Goal: Task Accomplishment & Management: Complete application form

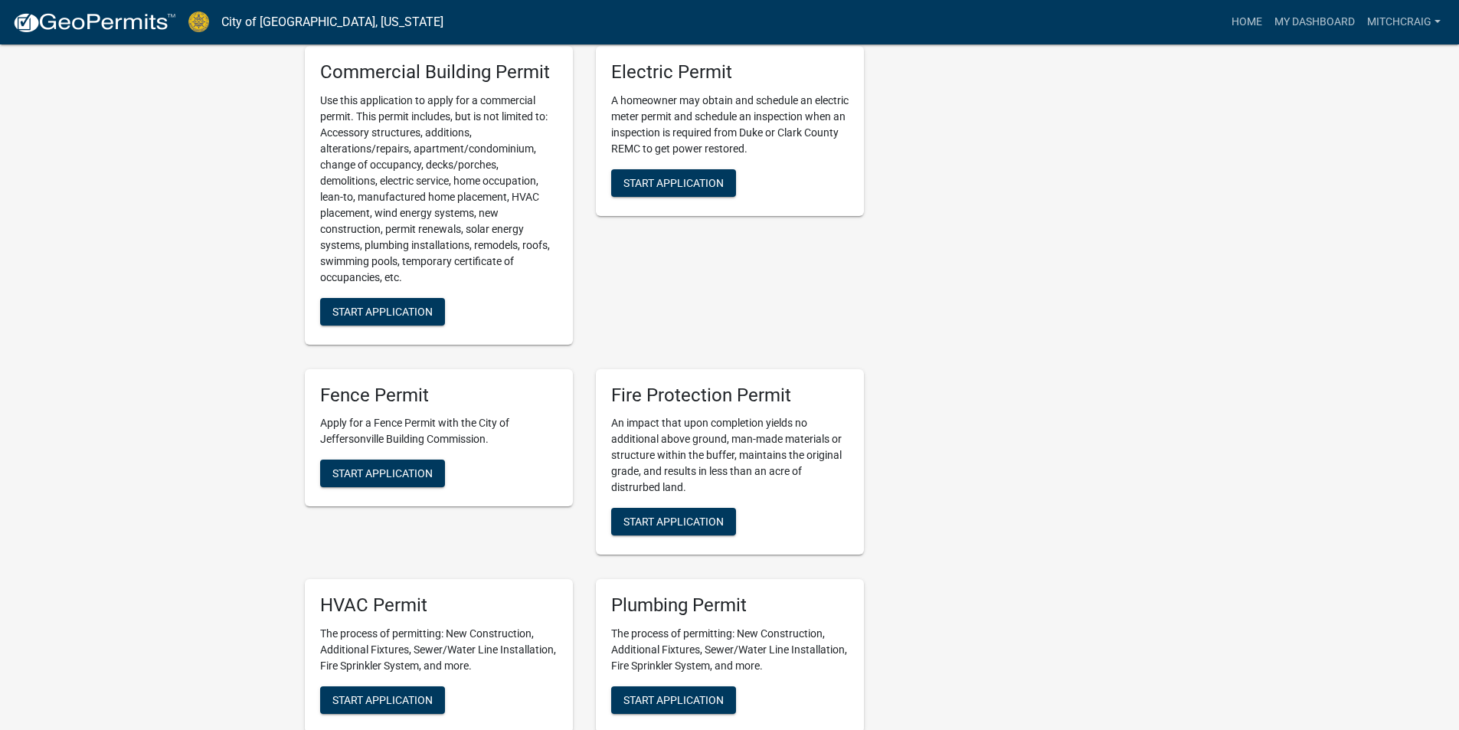
scroll to position [613, 0]
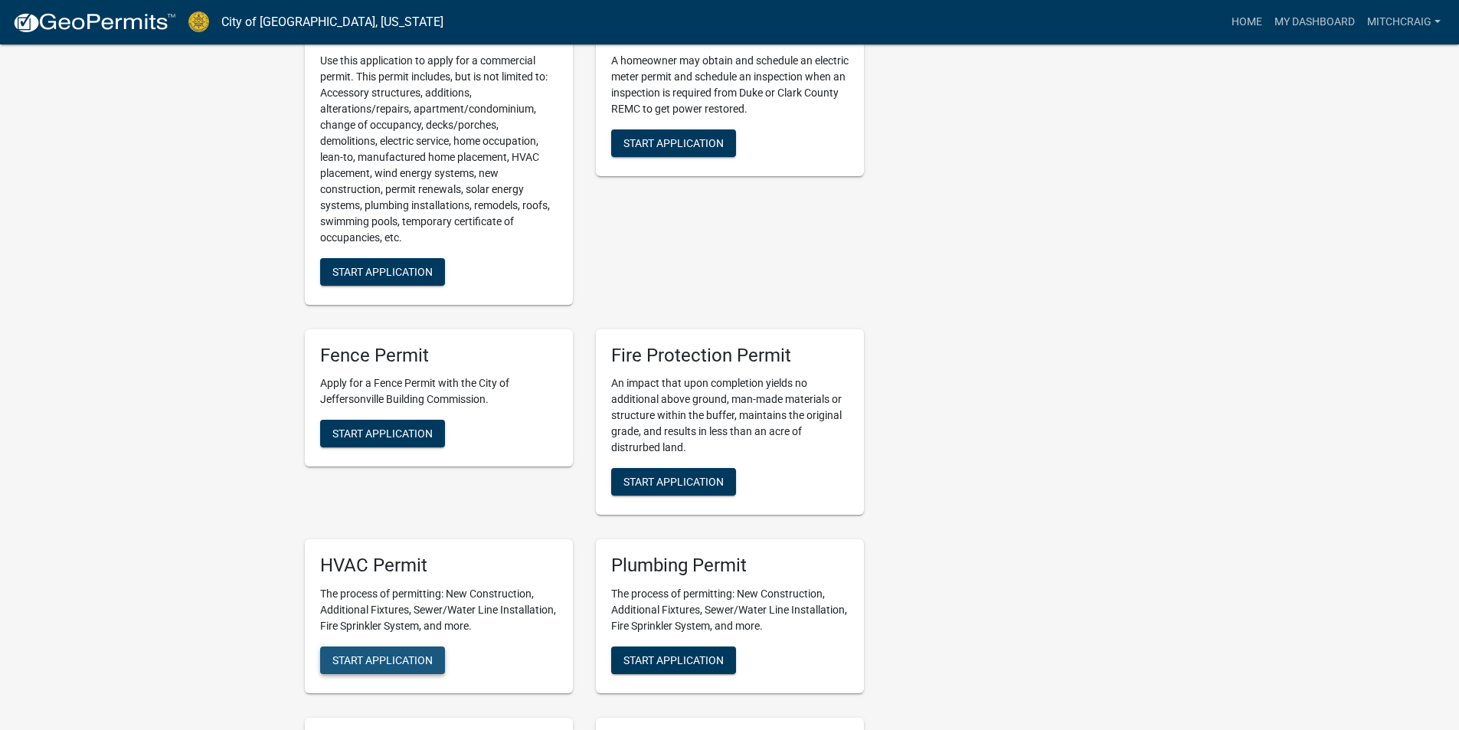
click at [402, 657] on span "Start Application" at bounding box center [382, 660] width 100 height 12
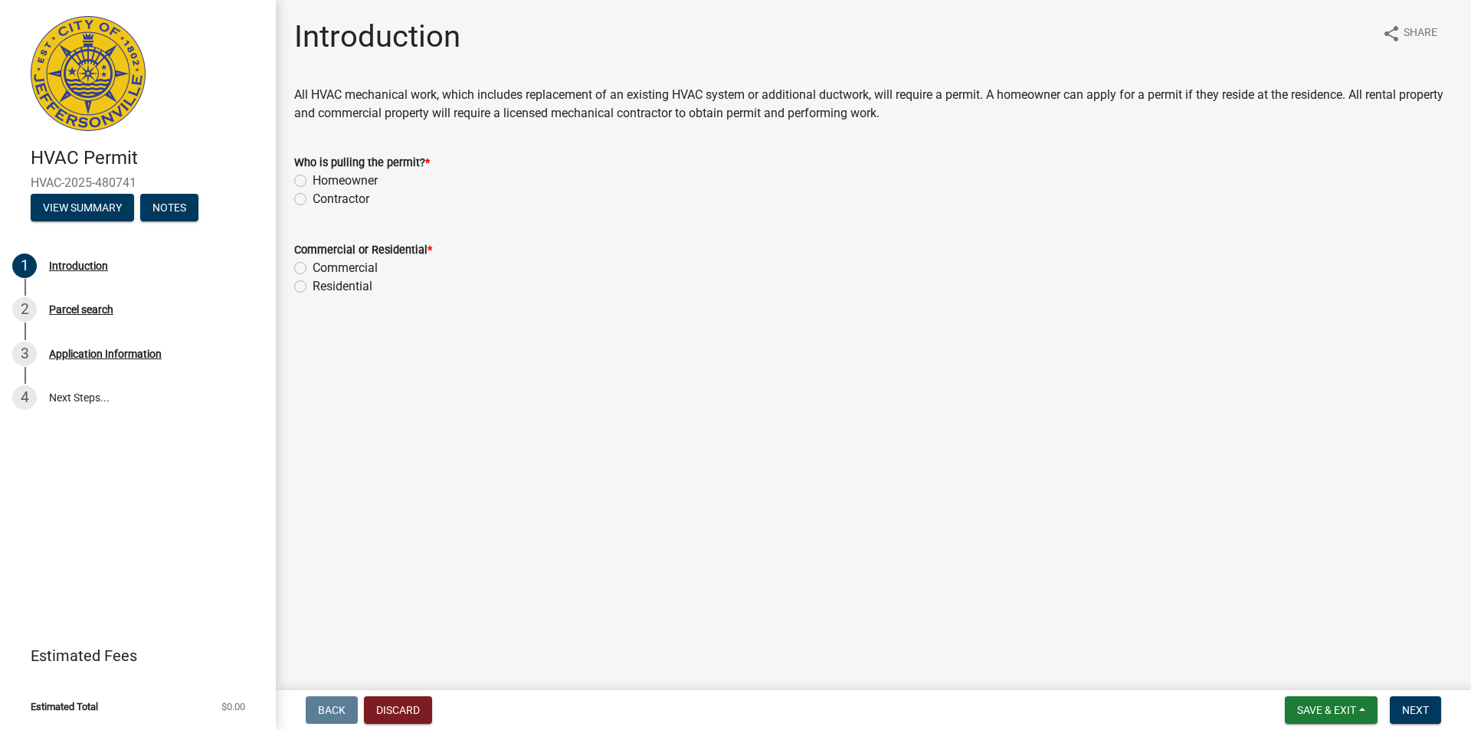
click at [310, 179] on div "Homeowner" at bounding box center [873, 181] width 1158 height 18
click at [313, 197] on label "Contractor" at bounding box center [341, 199] width 57 height 18
click at [313, 197] on input "Contractor" at bounding box center [318, 195] width 10 height 10
radio input "true"
click at [313, 285] on label "Residential" at bounding box center [343, 286] width 60 height 18
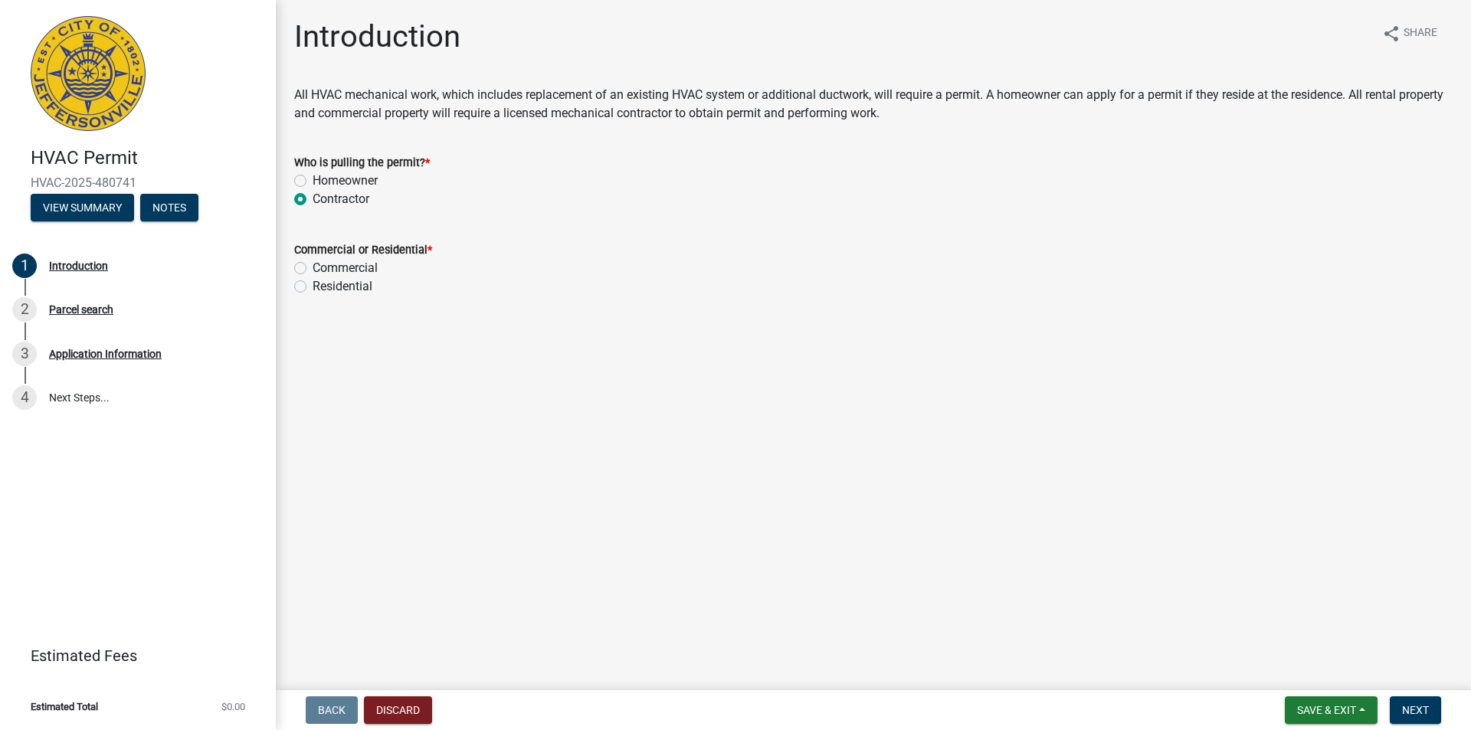
click at [313, 285] on input "Residential" at bounding box center [318, 282] width 10 height 10
radio input "true"
click at [1413, 712] on span "Next" at bounding box center [1415, 710] width 27 height 12
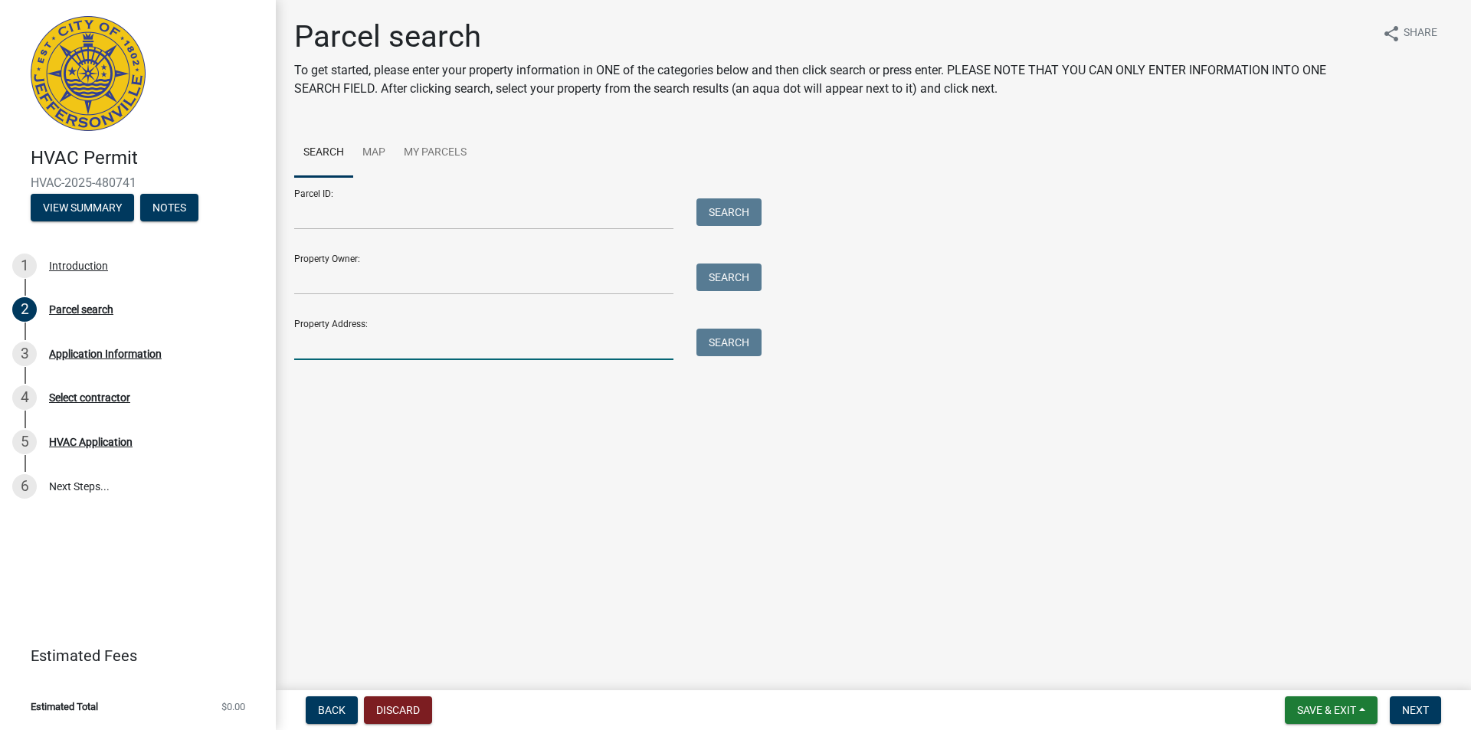
click at [378, 349] on input "Property Address:" at bounding box center [483, 344] width 379 height 31
paste input "[STREET_ADDRESS]"
click at [720, 340] on button "Search" at bounding box center [728, 343] width 65 height 28
drag, startPoint x: 473, startPoint y: 349, endPoint x: 328, endPoint y: 350, distance: 145.6
click at [328, 350] on input "[STREET_ADDRESS]" at bounding box center [483, 344] width 379 height 31
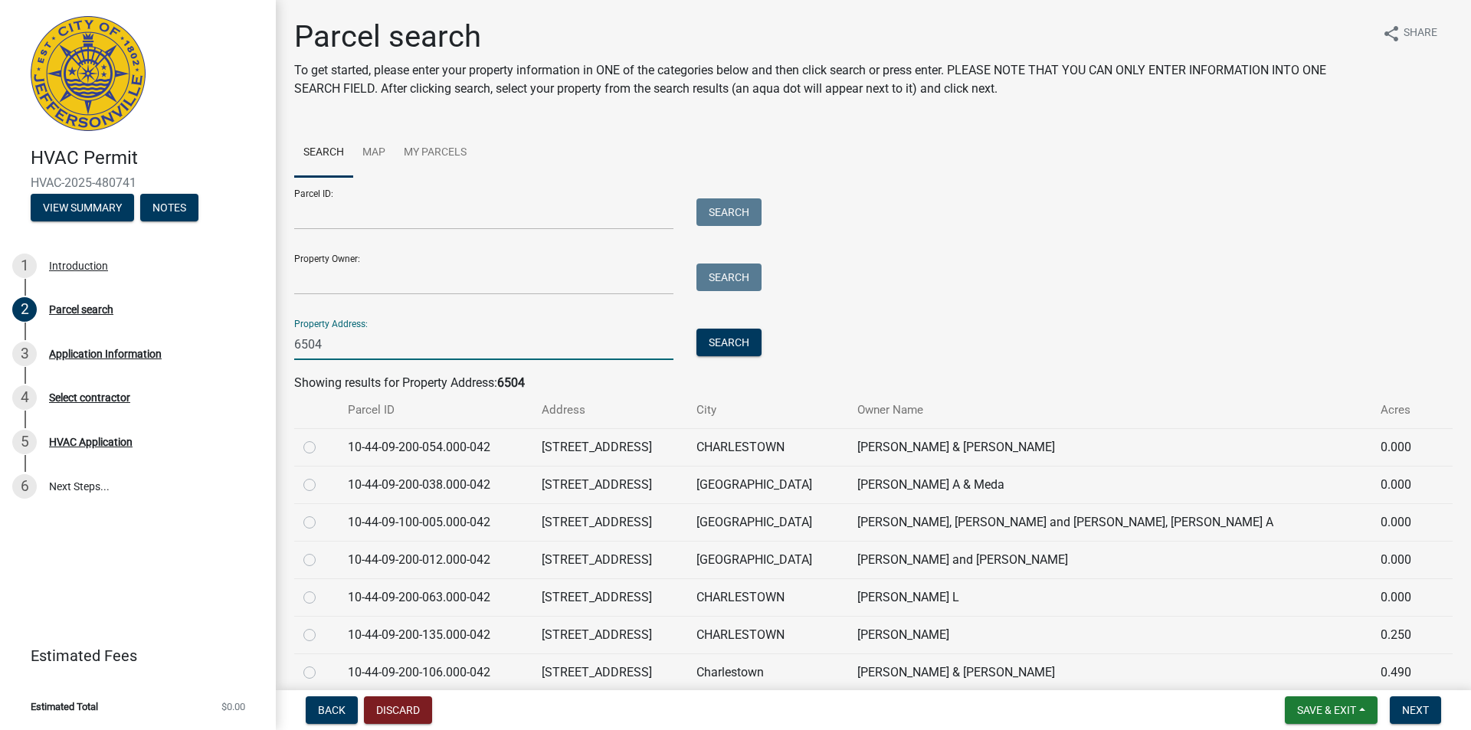
type input "6504"
